Goal: Task Accomplishment & Management: Complete application form

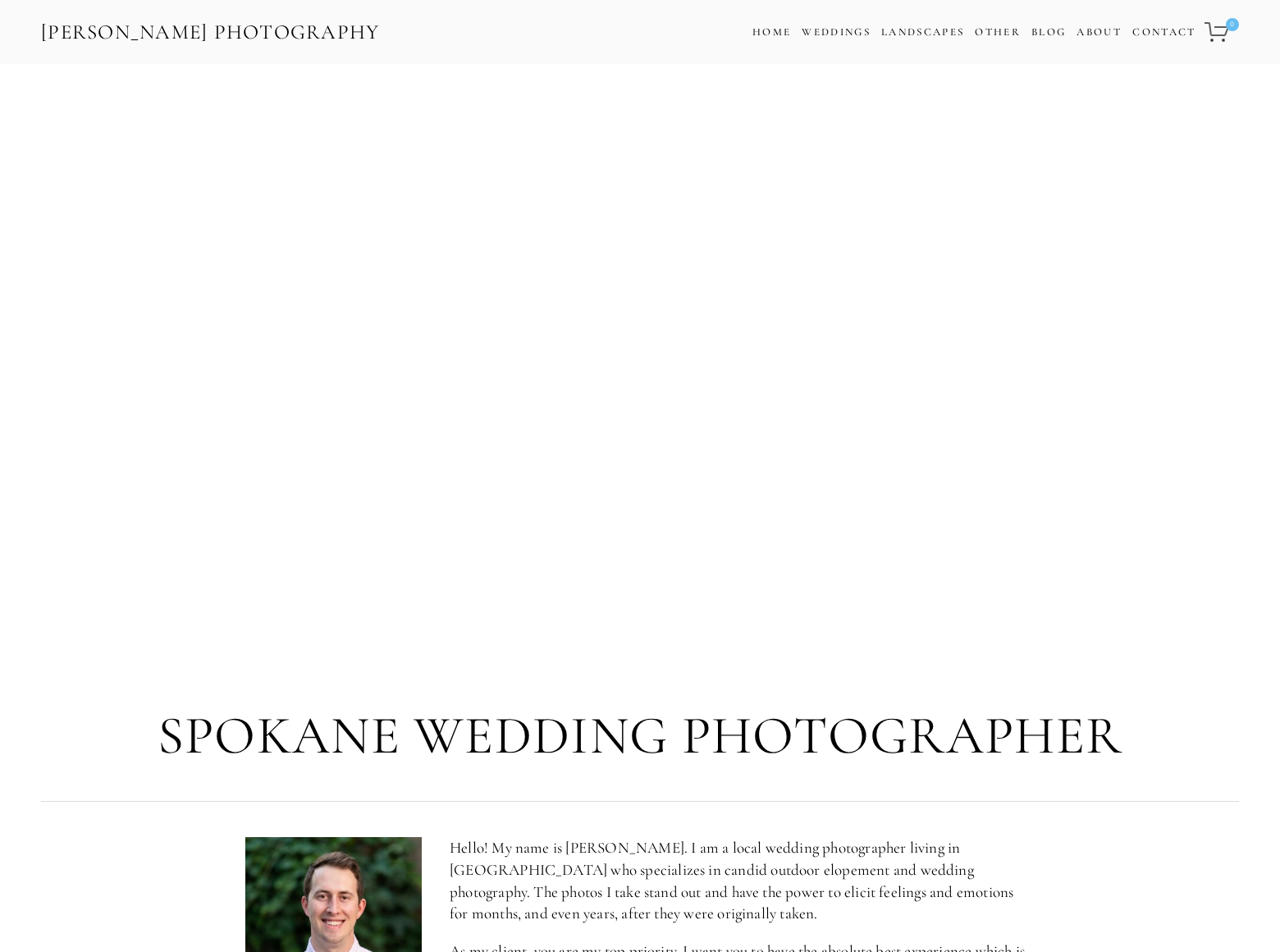
scroll to position [2929, 0]
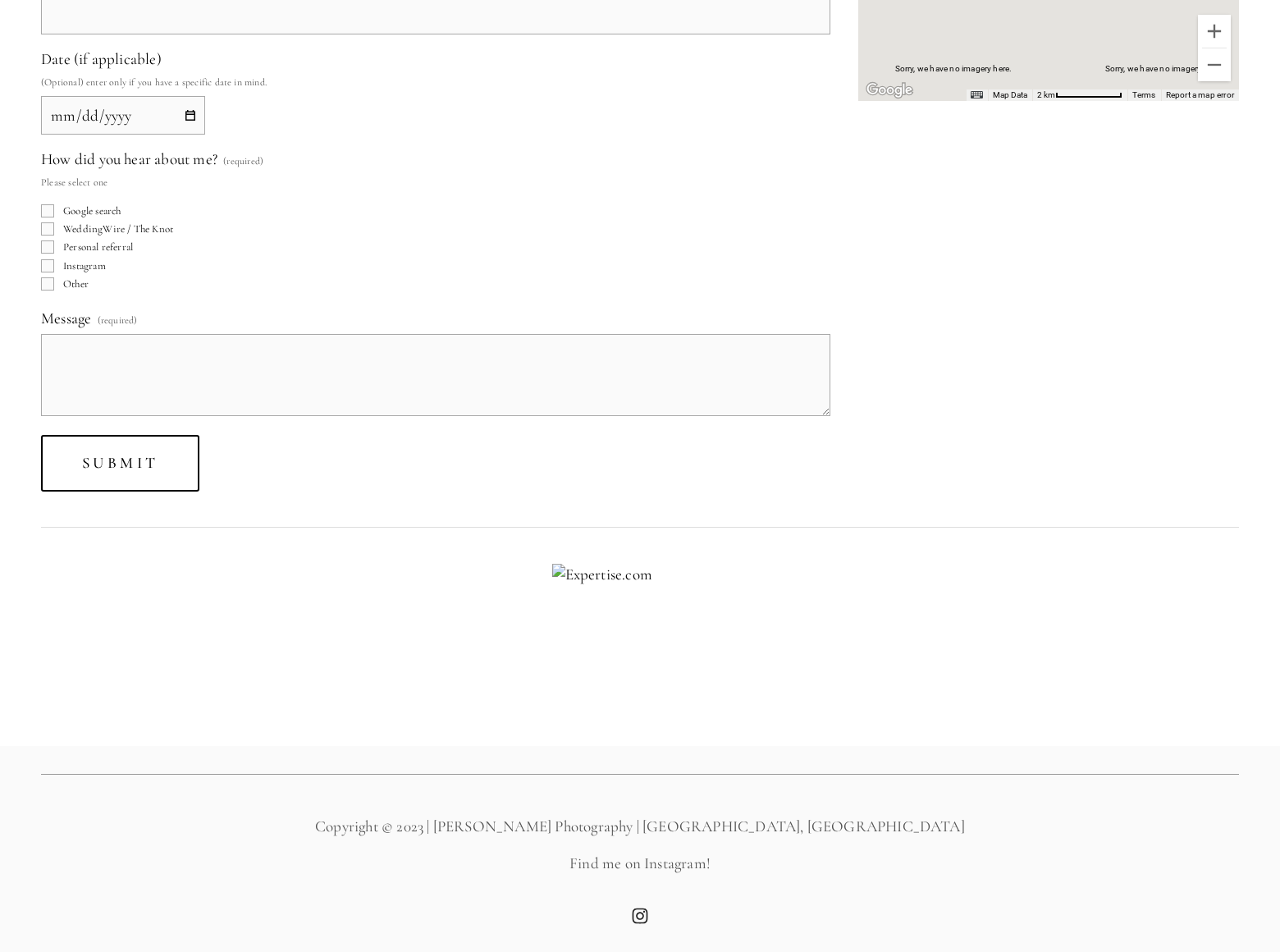
scroll to position [546, 0]
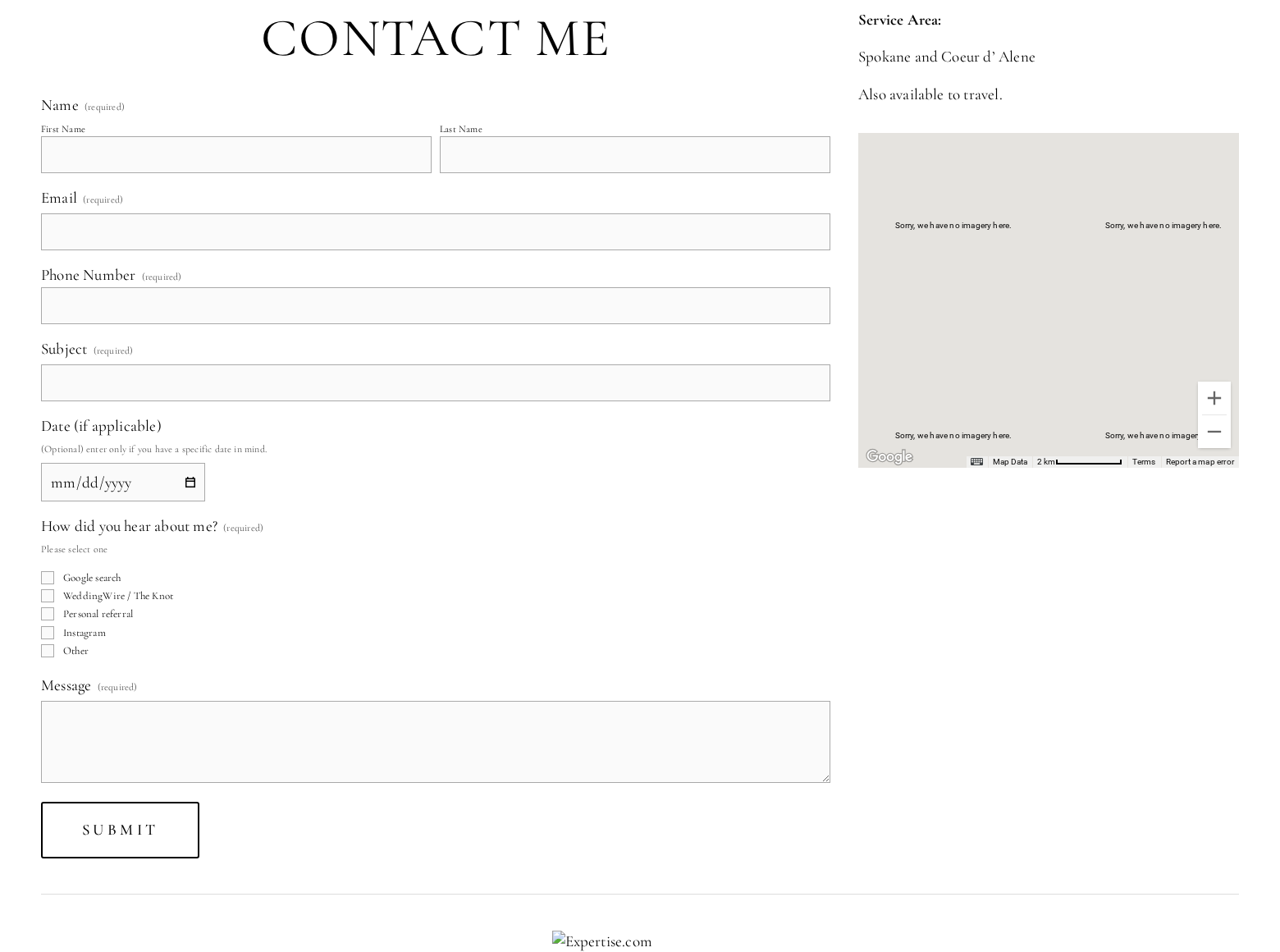
click at [48, 578] on input "Google search" at bounding box center [47, 577] width 13 height 13
checkbox input "true"
click at [48, 596] on input "WeddingWire / The Knot" at bounding box center [47, 595] width 13 height 13
checkbox input "true"
click at [48, 614] on input "Personal referral" at bounding box center [47, 613] width 13 height 13
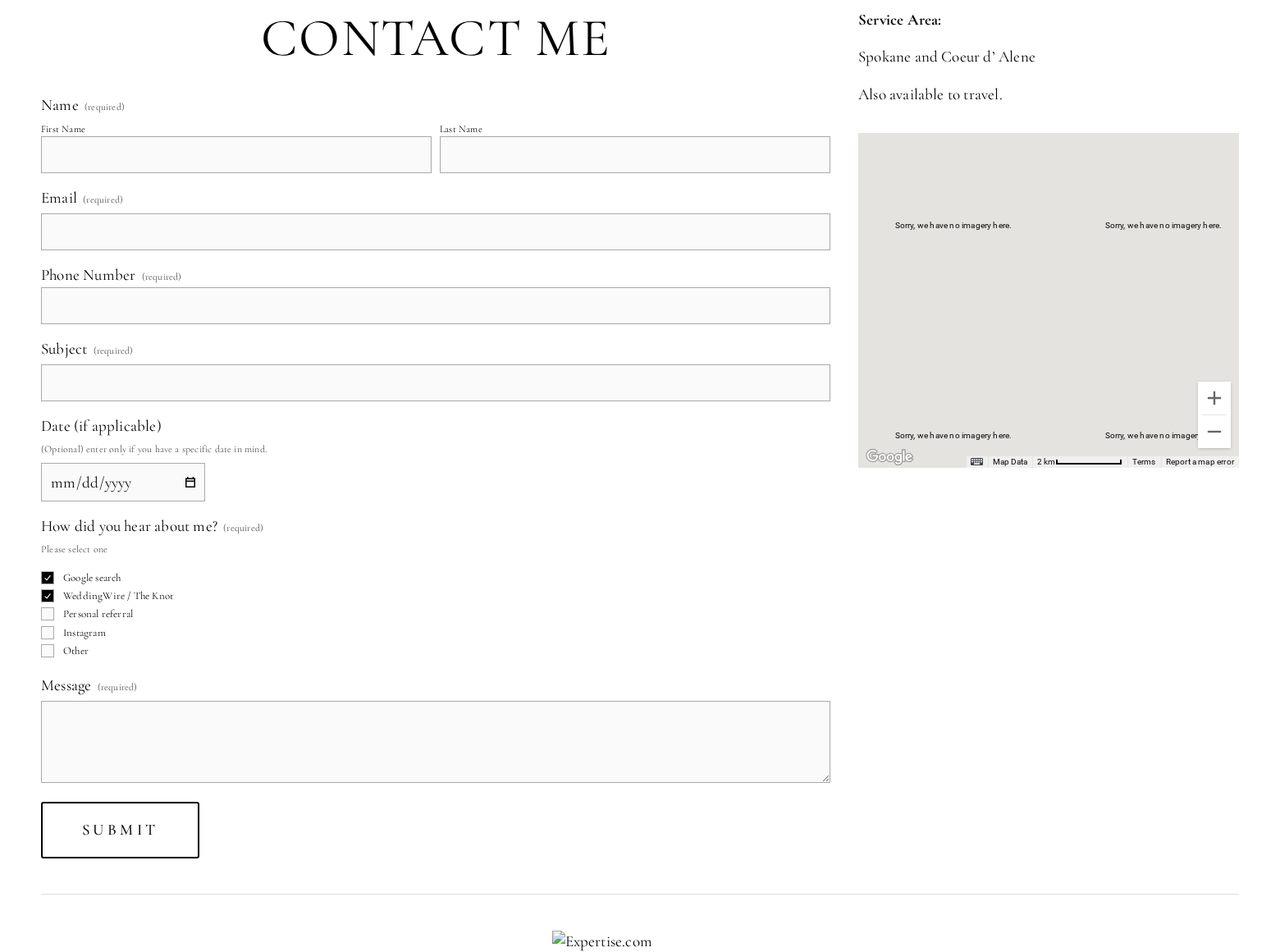
checkbox input "true"
click at [48, 632] on input "Instagram" at bounding box center [47, 632] width 13 height 13
checkbox input "true"
click at [48, 650] on input "Other" at bounding box center [47, 650] width 13 height 13
checkbox input "true"
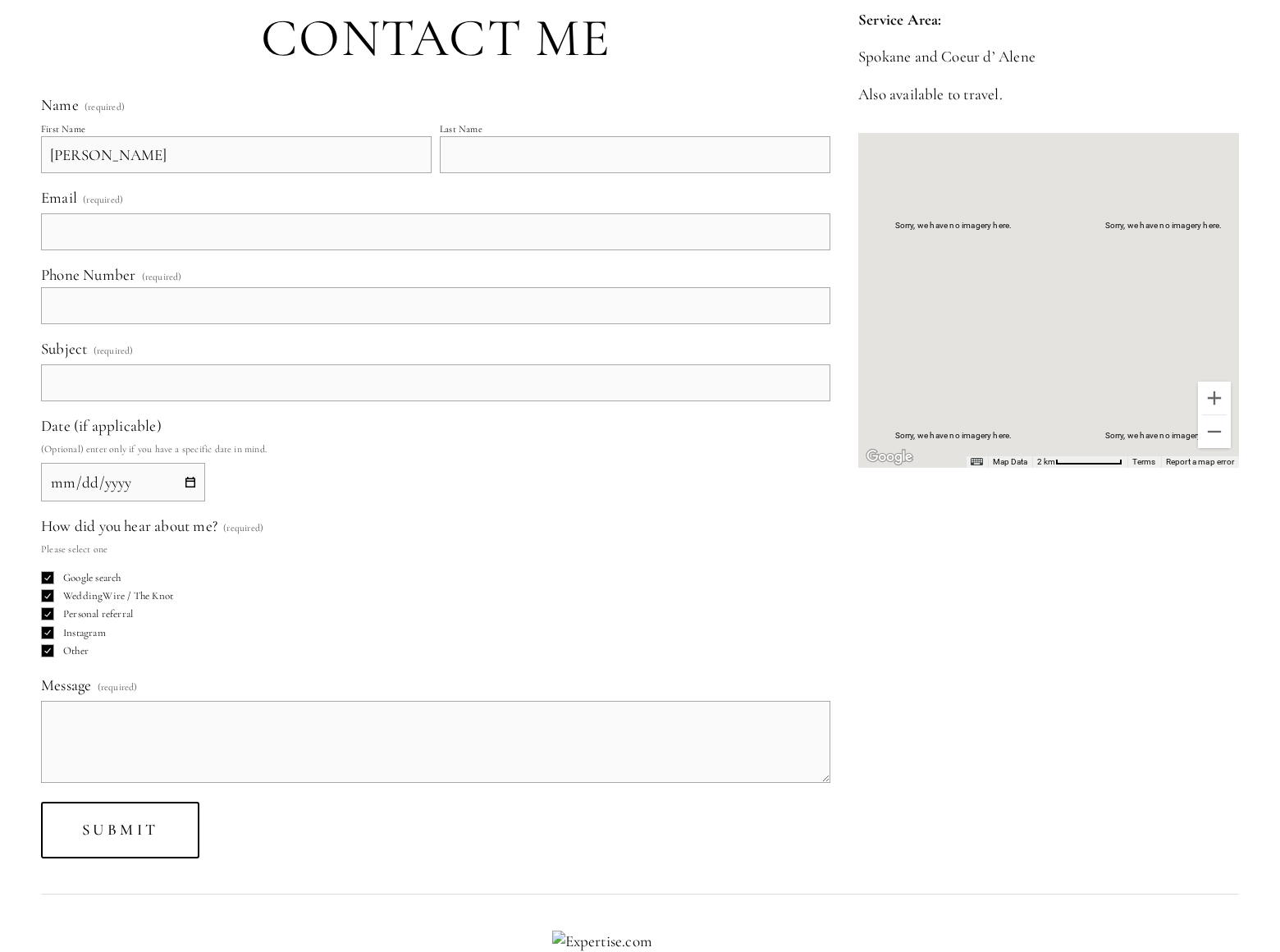
type input "[PERSON_NAME]"
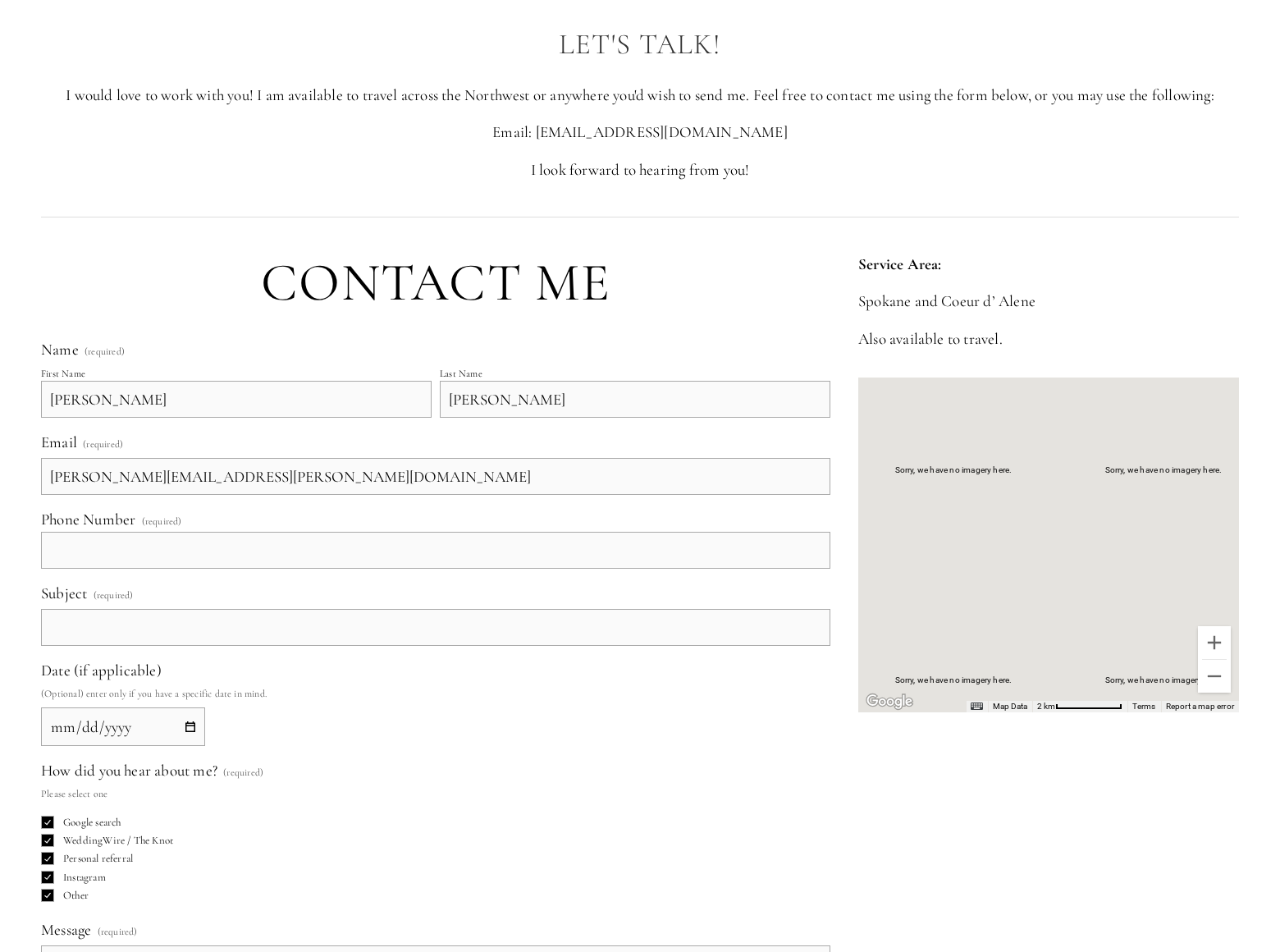
type input "[PERSON_NAME][EMAIL_ADDRESS][PERSON_NAME][DOMAIN_NAME]"
type input "[PHONE_NUMBER]"
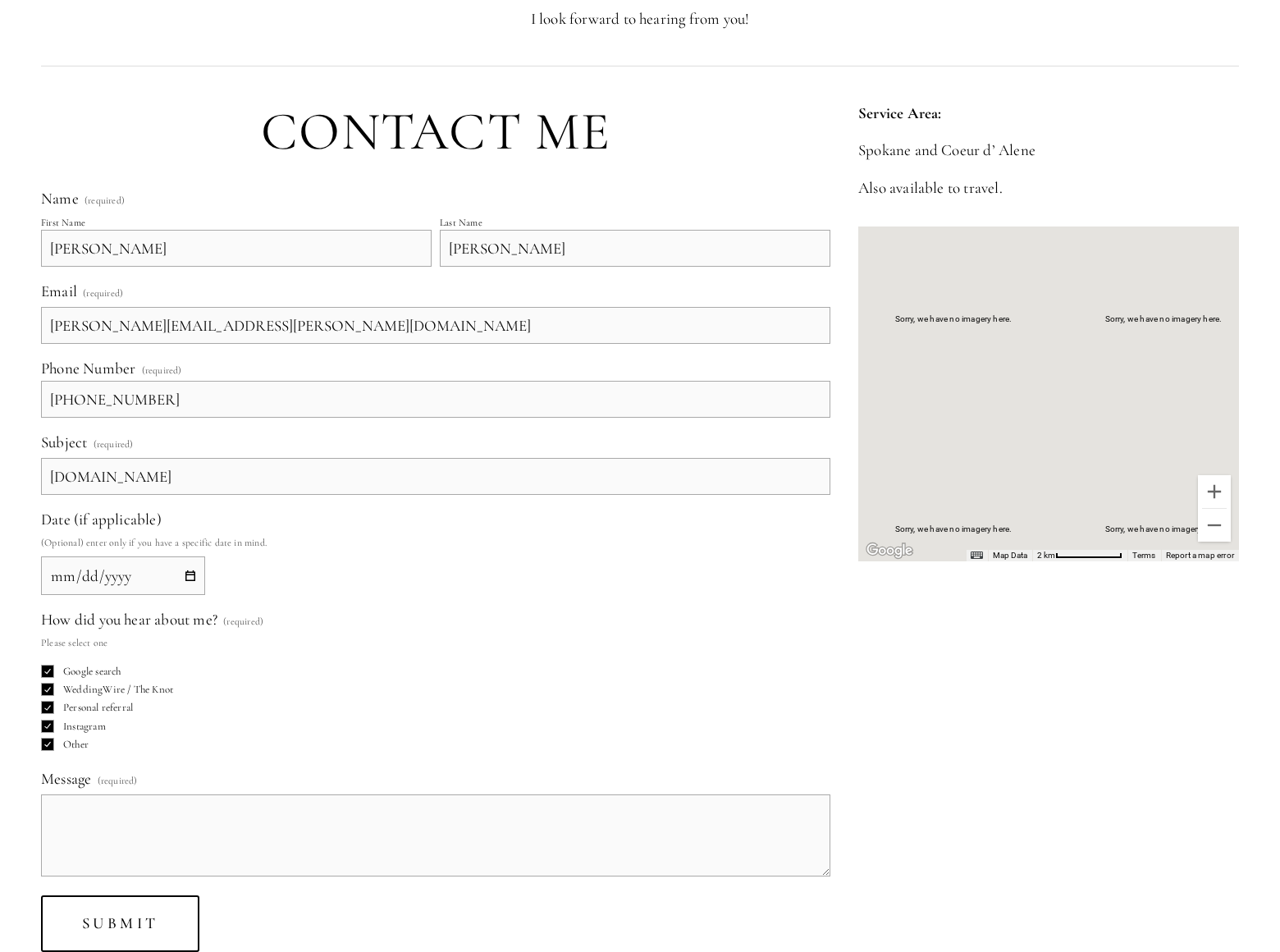
type input "[DOMAIN_NAME]"
type input "[PHONE_NUMBER]"
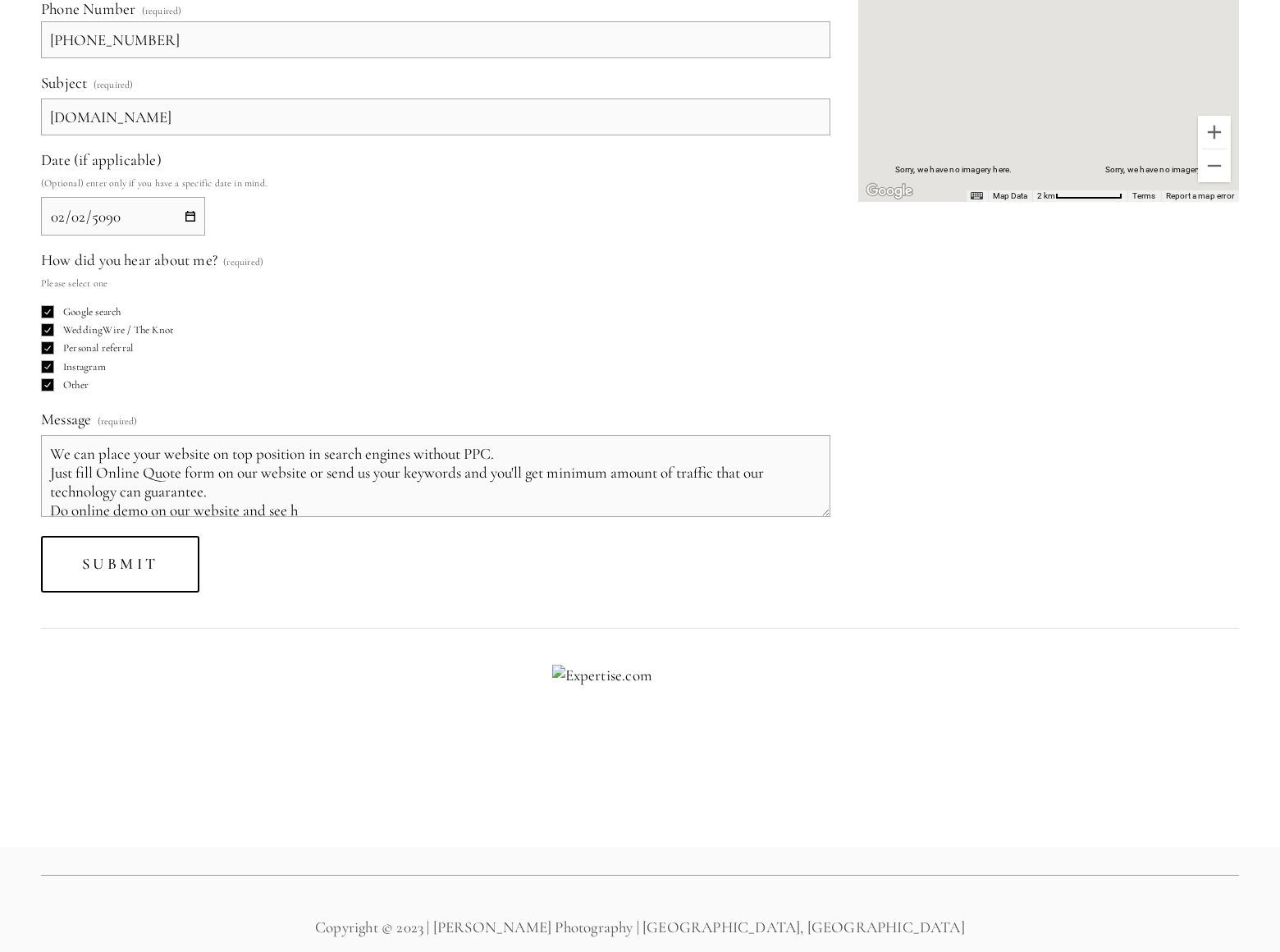
scroll to position [4, 0]
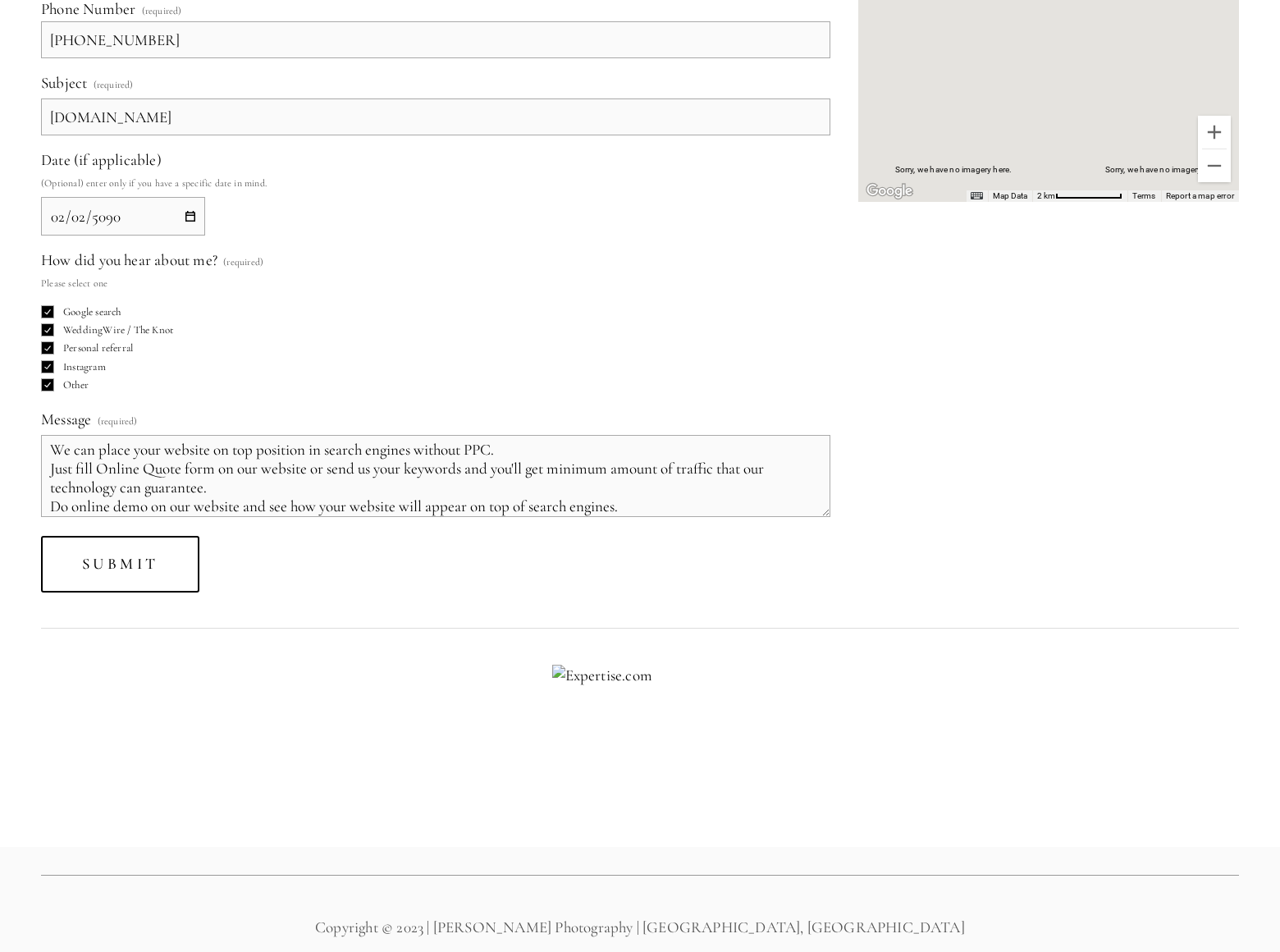
type textarea "We can place your website on top position in search engines without PPC. Just f…"
click at [120, 564] on span "Submit" at bounding box center [120, 564] width 77 height 19
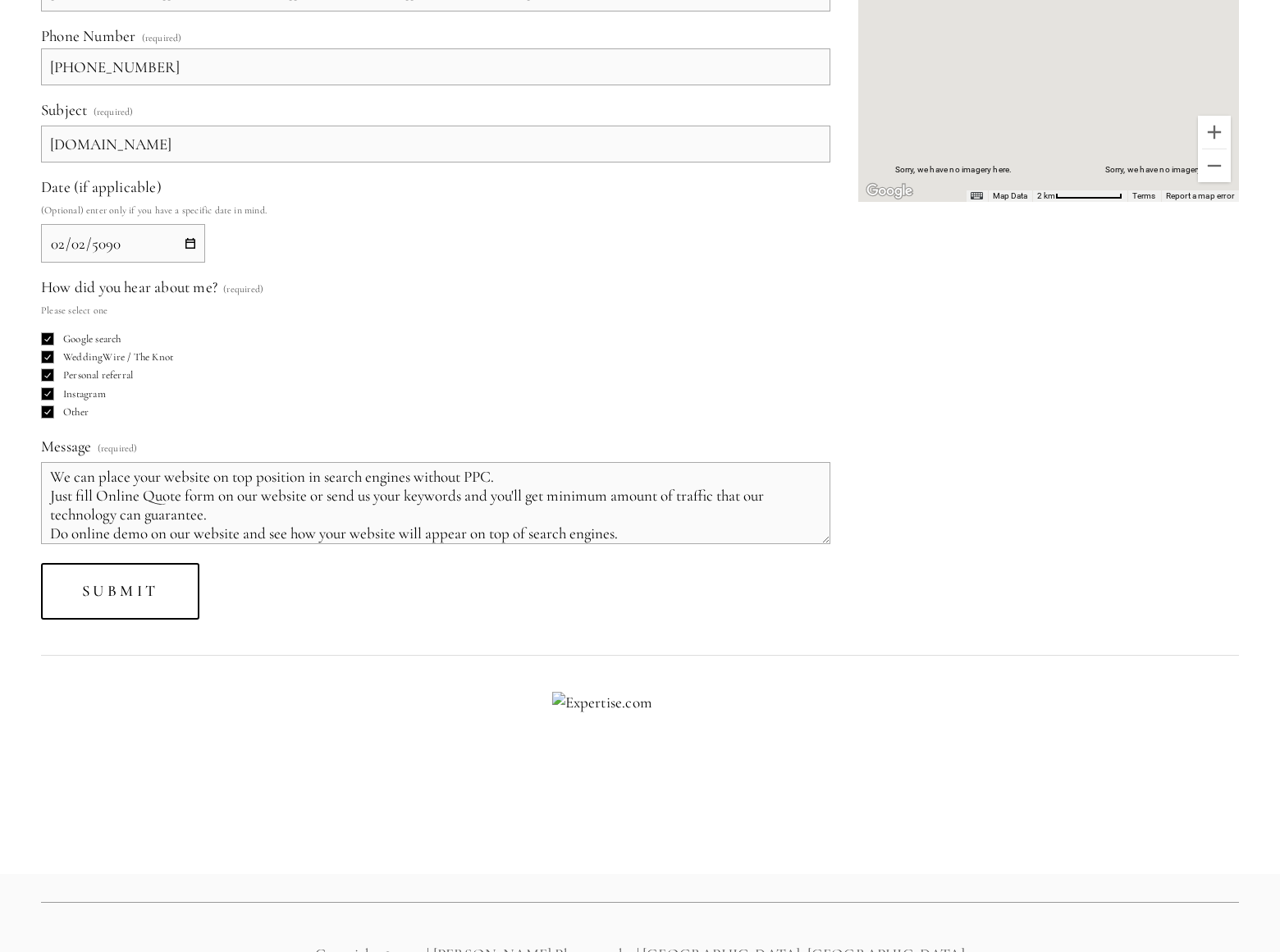
scroll to position [166, 0]
